Goal: Check status: Check status

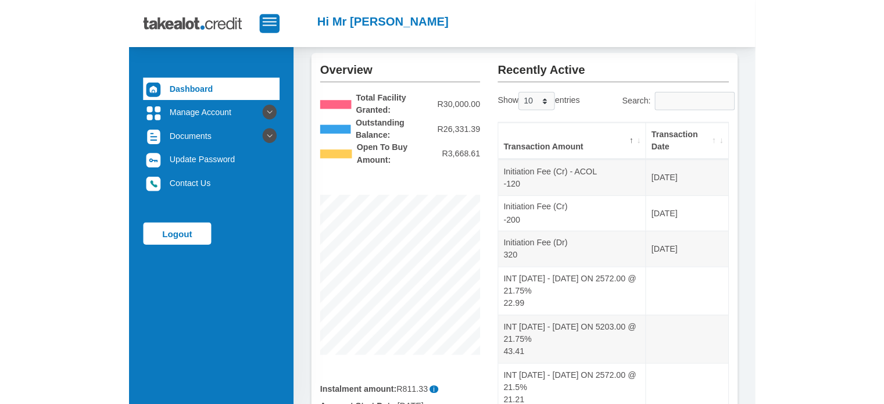
scroll to position [58, 0]
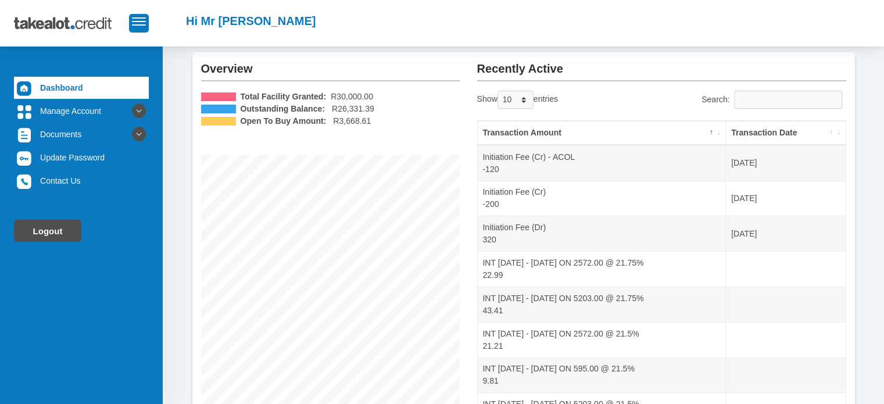
click at [30, 229] on link "Logout" at bounding box center [47, 231] width 67 height 22
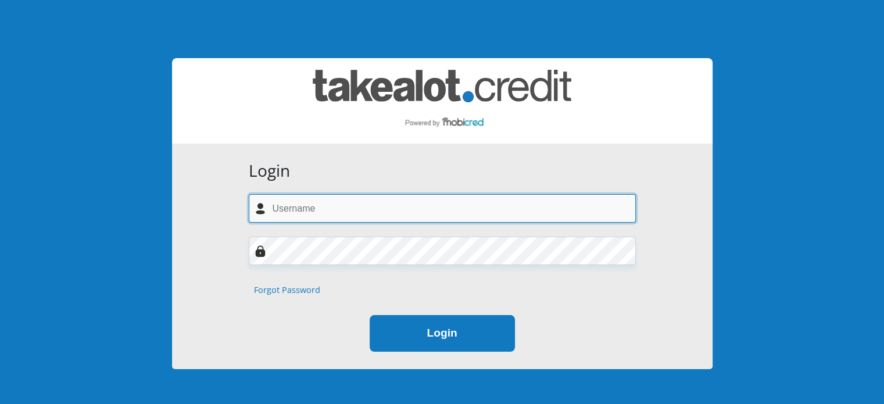
type input "sandile942@gmail.com"
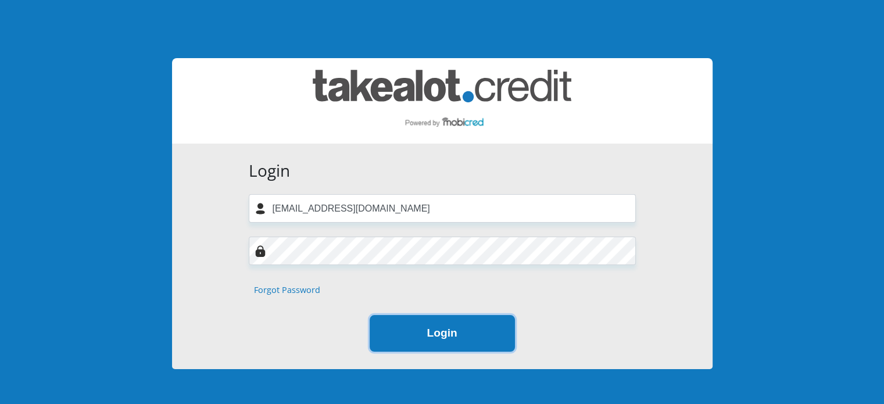
click at [421, 335] on button "Login" at bounding box center [441, 333] width 145 height 37
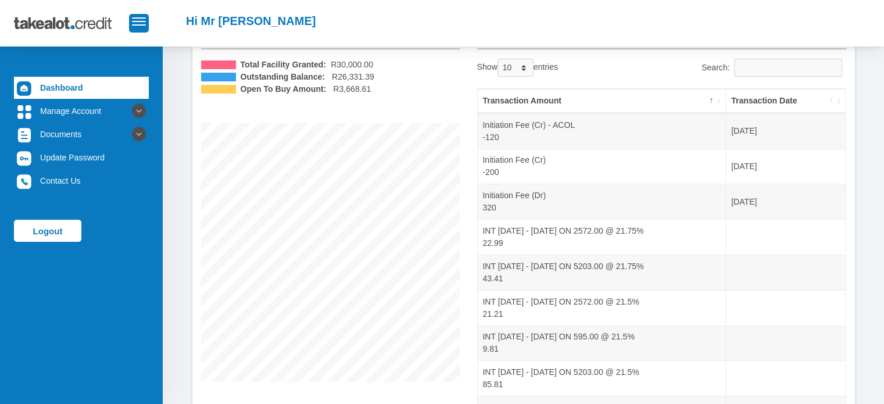
scroll to position [249, 0]
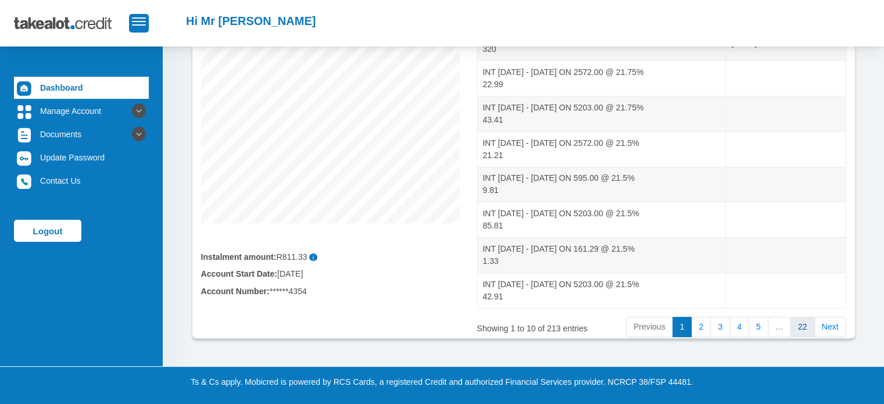
click at [810, 325] on link "22" at bounding box center [802, 327] width 24 height 21
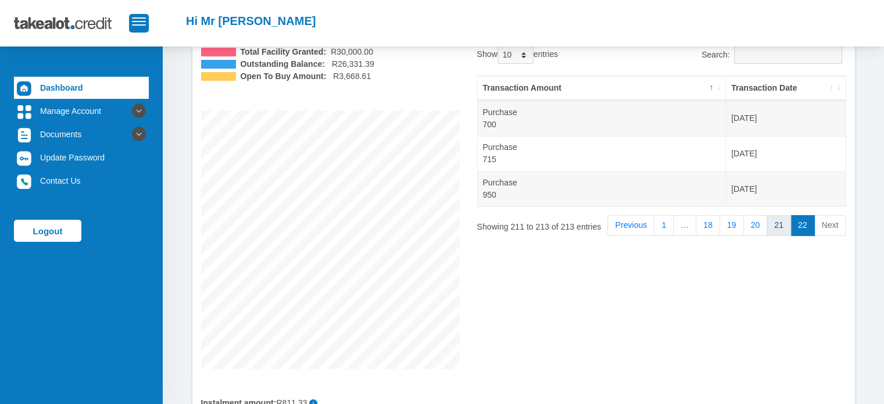
click at [776, 229] on link "21" at bounding box center [778, 225] width 24 height 21
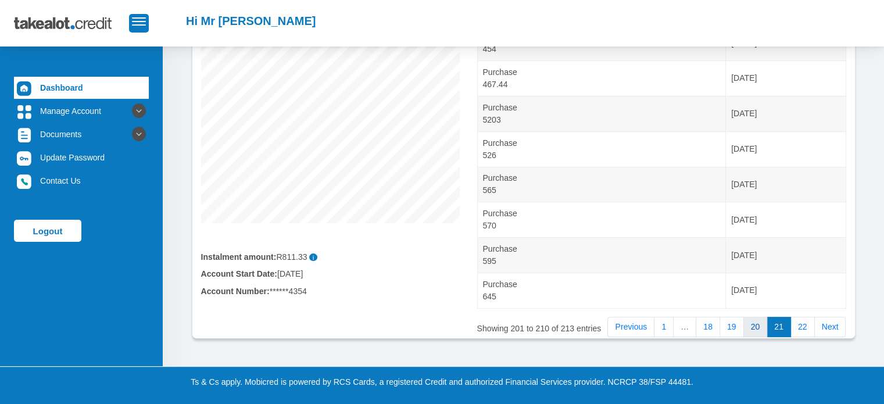
click at [759, 329] on link "20" at bounding box center [755, 327] width 24 height 21
click at [741, 327] on link "19" at bounding box center [731, 327] width 24 height 21
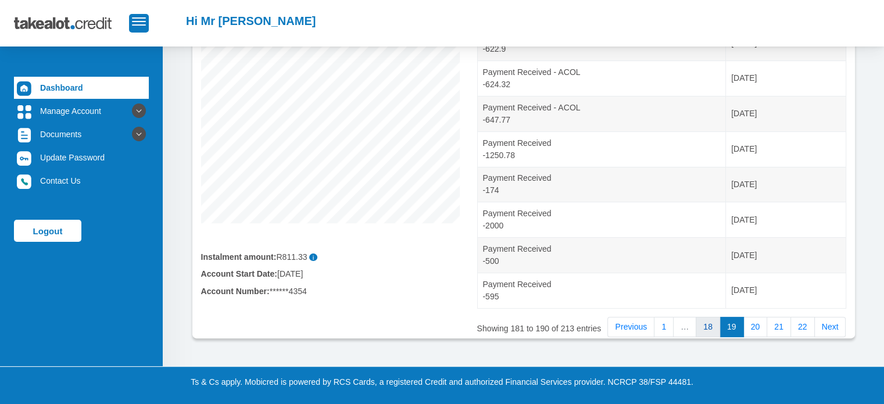
click at [715, 325] on link "18" at bounding box center [707, 327] width 24 height 21
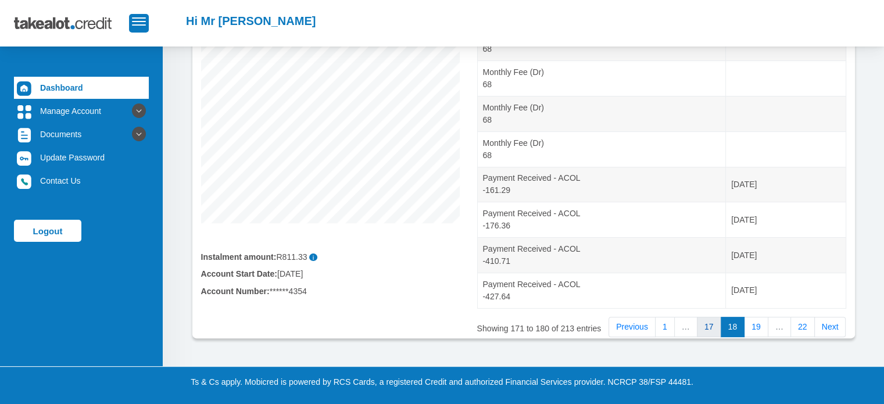
click at [712, 327] on link "17" at bounding box center [709, 327] width 24 height 21
click at [713, 319] on link "16" at bounding box center [709, 327] width 24 height 21
click at [718, 321] on link "15" at bounding box center [709, 327] width 24 height 21
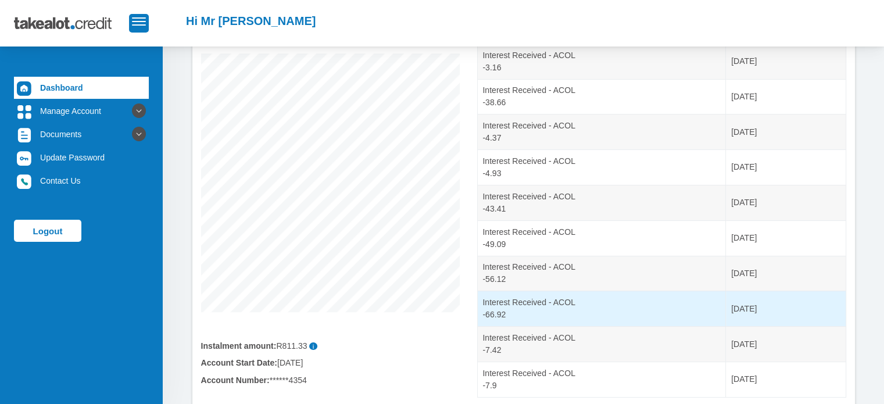
scroll to position [191, 0]
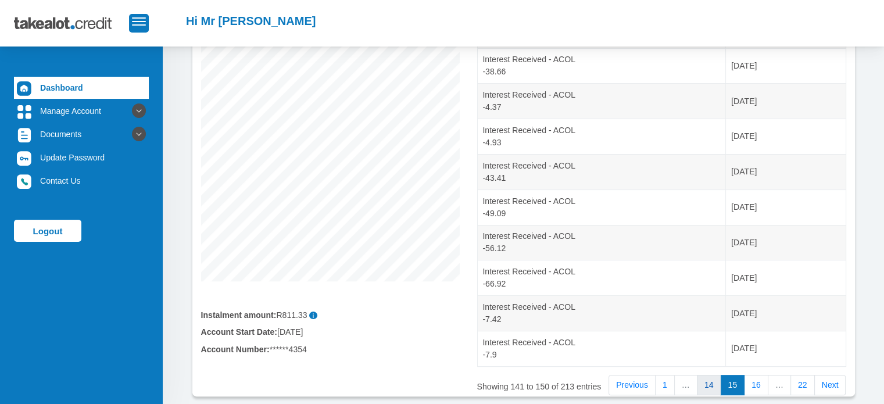
click at [719, 383] on link "14" at bounding box center [709, 385] width 24 height 21
click at [721, 379] on link "13" at bounding box center [709, 385] width 24 height 21
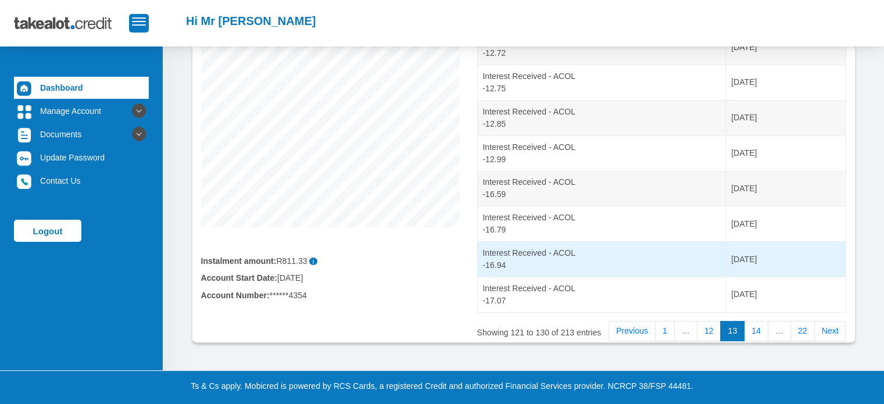
scroll to position [249, 0]
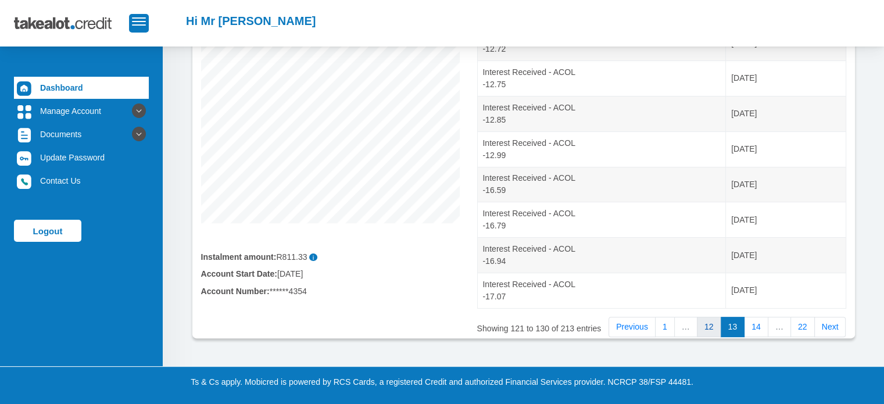
click at [709, 323] on link "12" at bounding box center [709, 327] width 24 height 21
click at [716, 326] on link "11" at bounding box center [709, 327] width 24 height 21
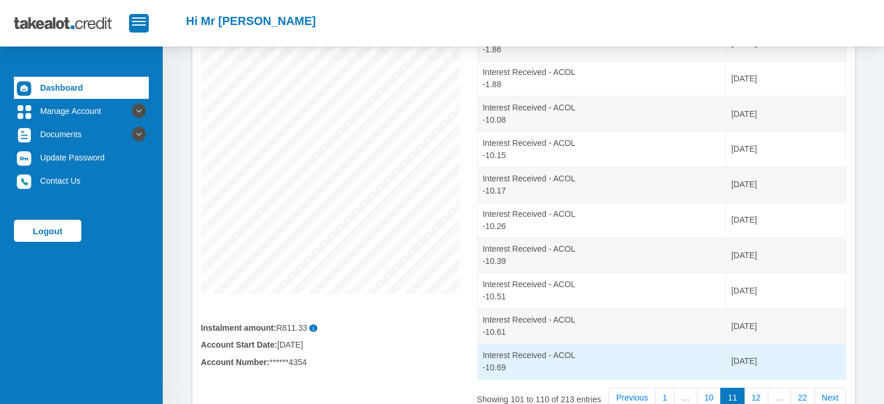
scroll to position [191, 0]
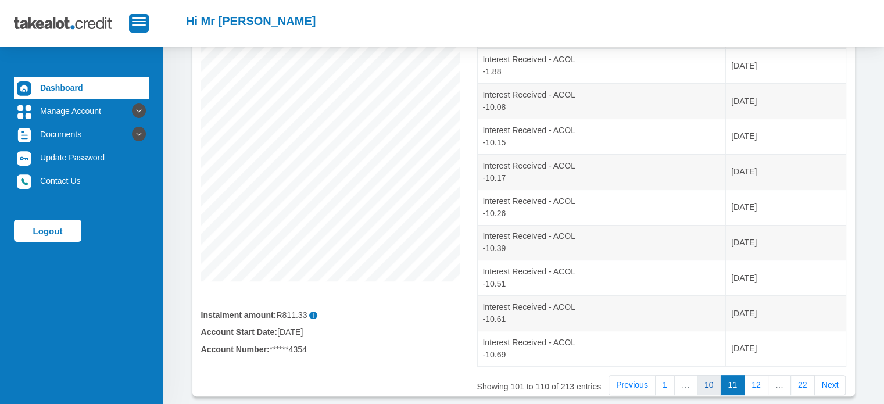
click at [720, 384] on link "10" at bounding box center [709, 385] width 24 height 21
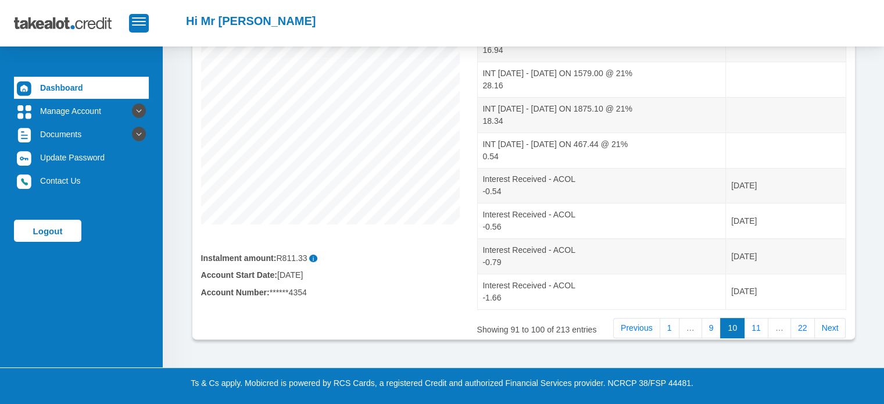
scroll to position [249, 0]
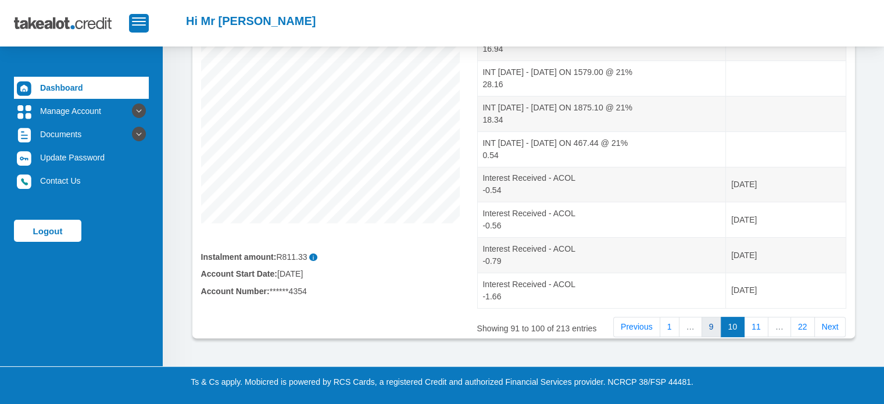
click at [719, 324] on link "9" at bounding box center [711, 327] width 20 height 21
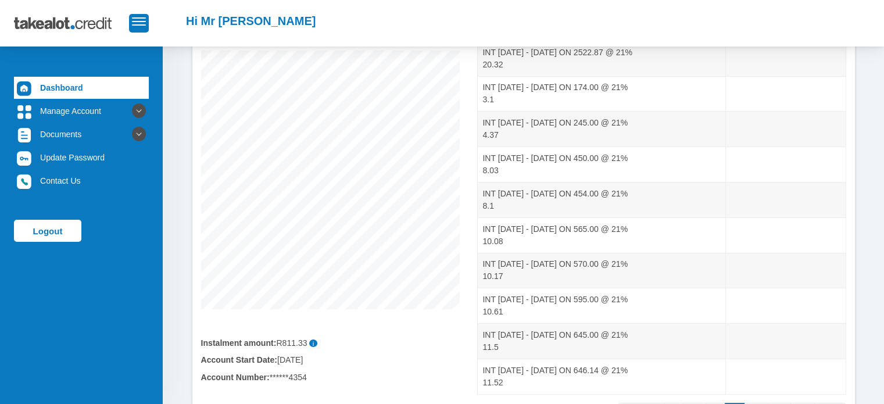
scroll to position [191, 0]
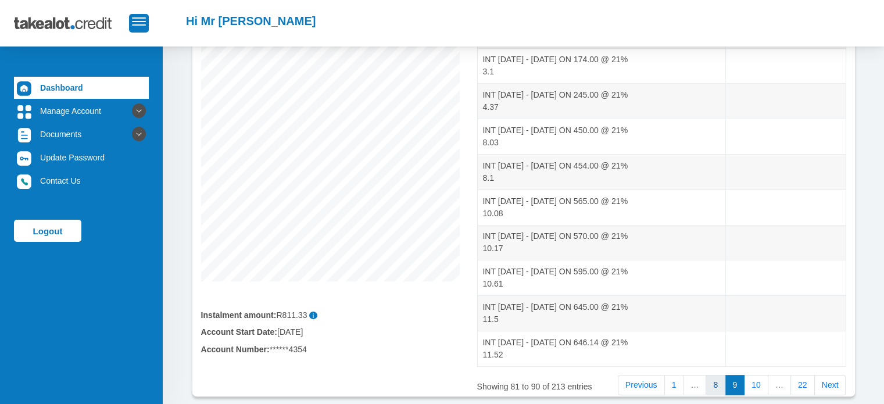
click at [723, 383] on link "8" at bounding box center [715, 385] width 20 height 21
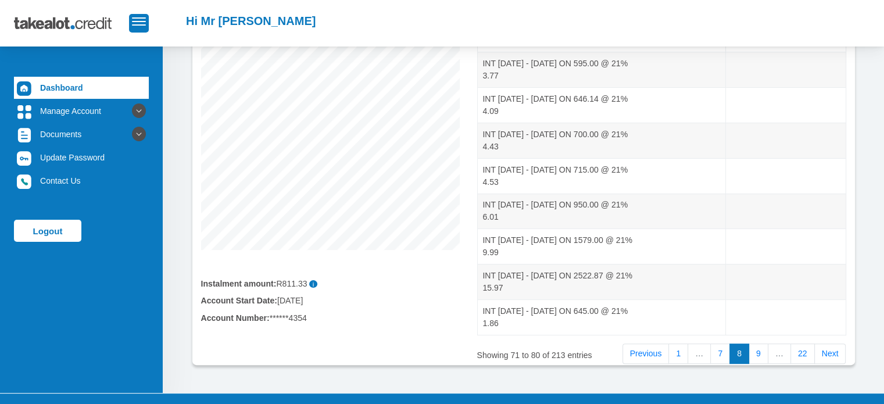
scroll to position [249, 0]
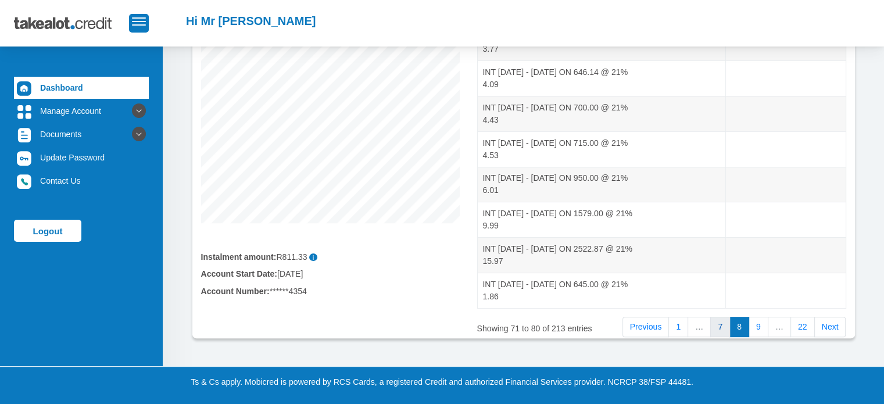
click at [727, 322] on link "7" at bounding box center [720, 327] width 20 height 21
click at [727, 321] on link "6" at bounding box center [720, 327] width 20 height 21
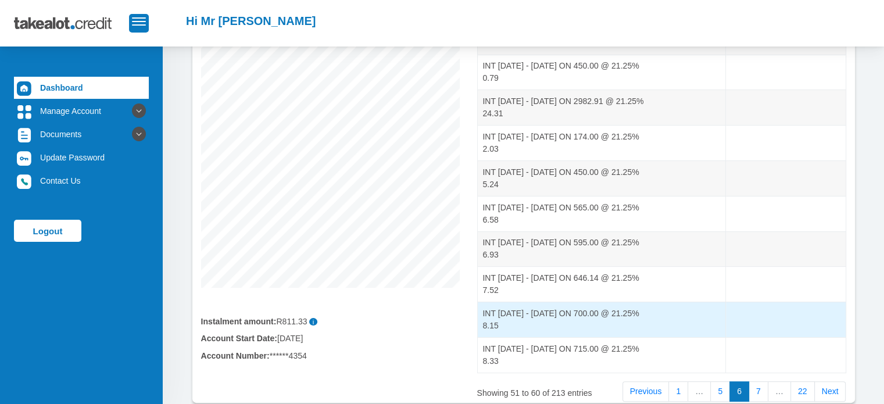
scroll to position [191, 0]
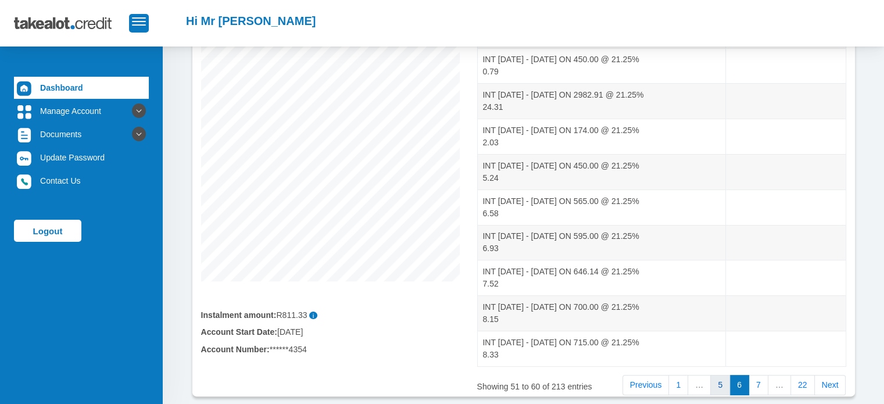
click at [726, 385] on link "5" at bounding box center [720, 385] width 20 height 21
click at [727, 378] on link "4" at bounding box center [720, 385] width 20 height 21
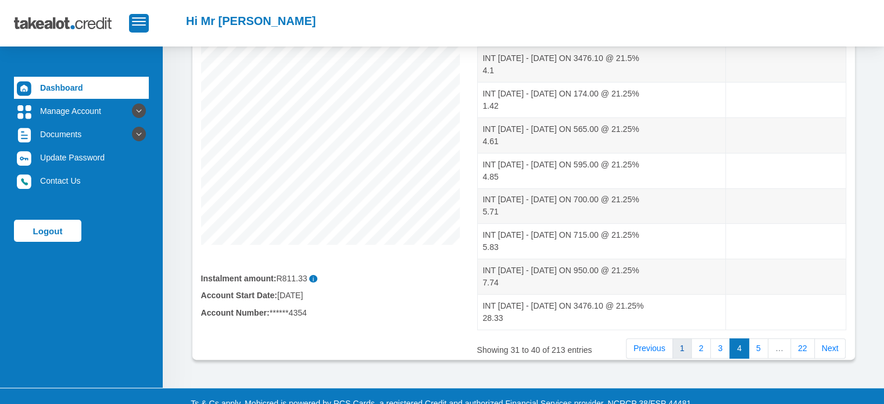
scroll to position [232, 0]
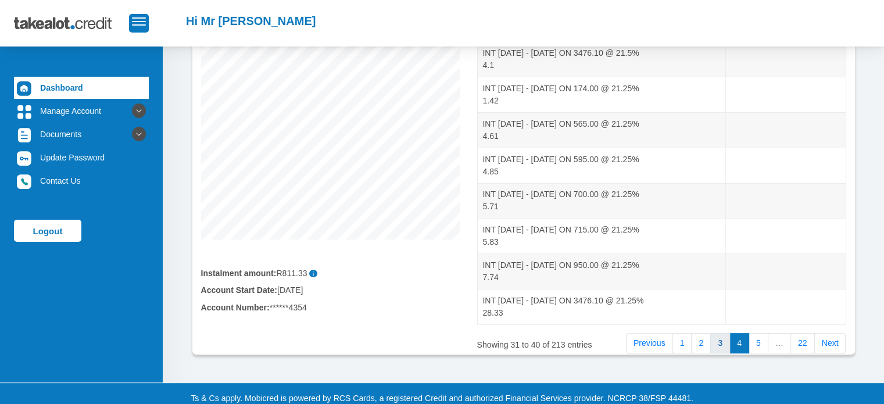
click at [722, 337] on link "3" at bounding box center [720, 343] width 20 height 21
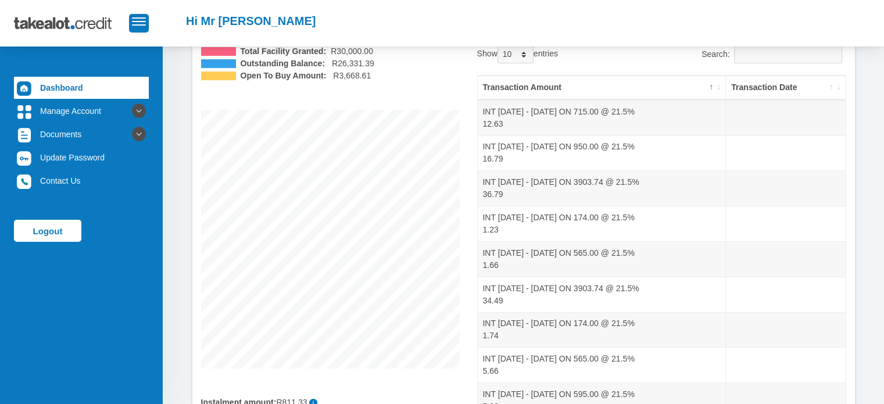
scroll to position [0, 0]
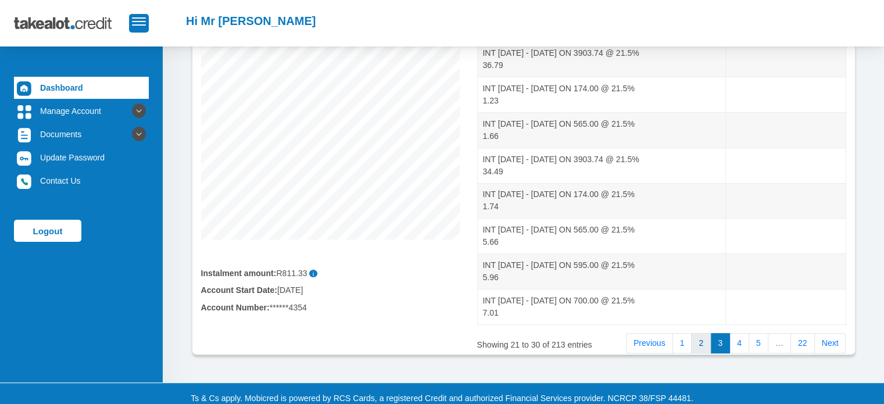
click at [706, 341] on link "2" at bounding box center [701, 343] width 20 height 21
click at [686, 347] on link "1" at bounding box center [682, 343] width 20 height 21
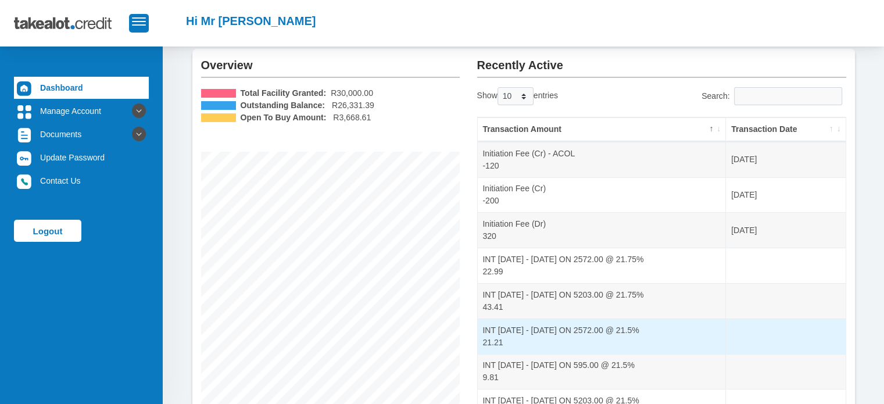
scroll to position [58, 0]
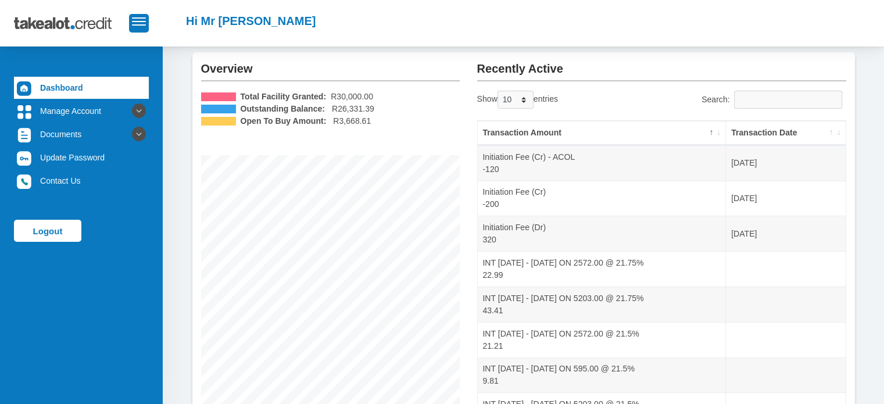
click at [414, 130] on div "Total Facility Granted: R30,000.00 Outstanding Balance: R26,331.39 Open To Buy …" at bounding box center [330, 252] width 259 height 323
